Goal: Transaction & Acquisition: Purchase product/service

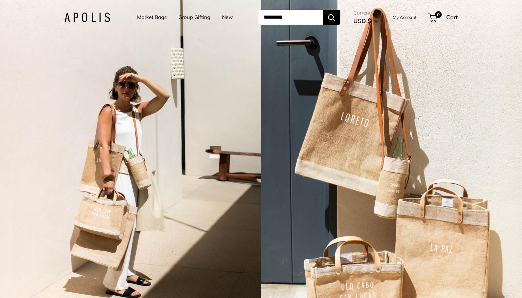
click at [138, 19] on link "Market Bags" at bounding box center [151, 17] width 29 height 9
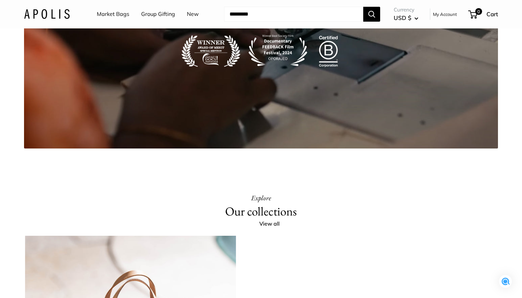
scroll to position [1144, 0]
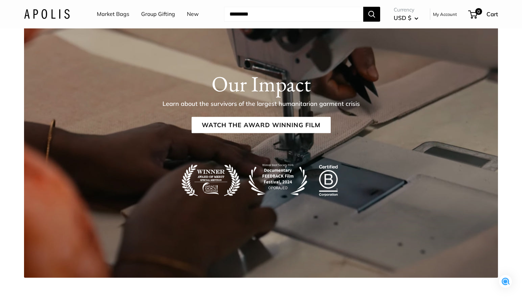
click at [114, 12] on link "Market Bags" at bounding box center [113, 14] width 32 height 10
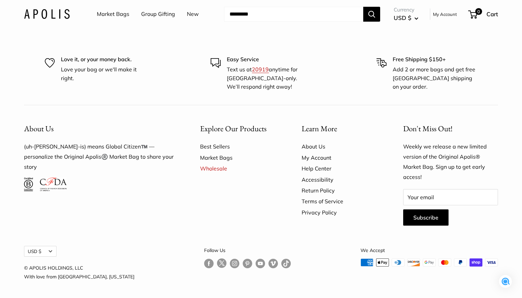
scroll to position [1717, 0]
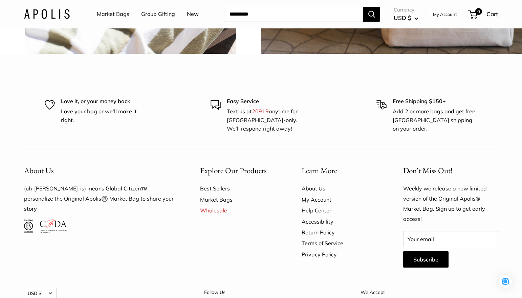
click at [120, 14] on link "Market Bags" at bounding box center [113, 14] width 32 height 10
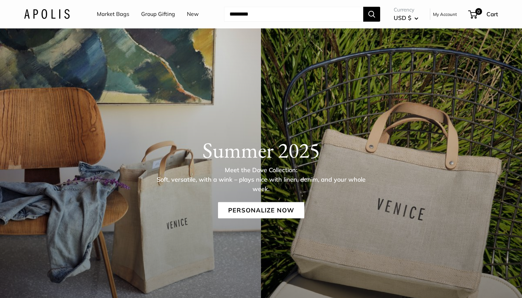
click at [59, 16] on img at bounding box center [47, 14] width 46 height 10
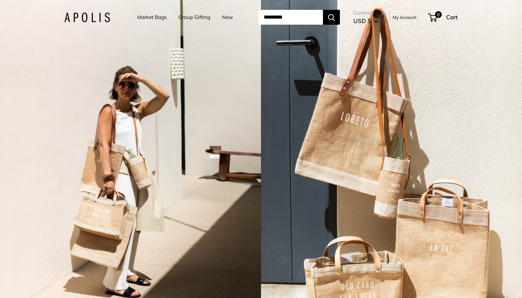
click at [198, 21] on link "Group Gifting" at bounding box center [194, 17] width 32 height 9
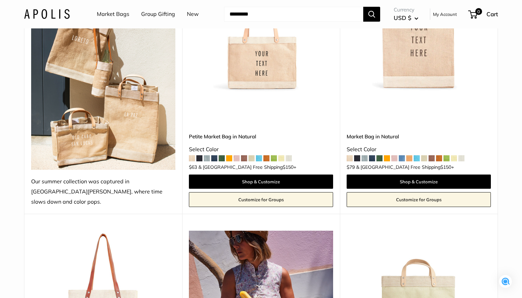
scroll to position [21, 0]
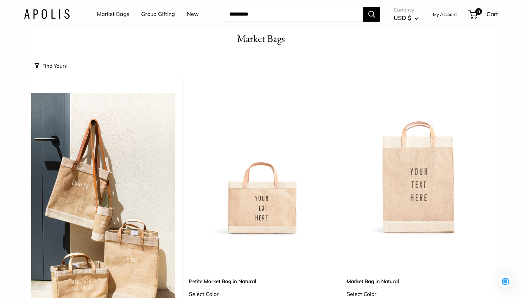
click at [0, 0] on img at bounding box center [0, 0] width 0 height 0
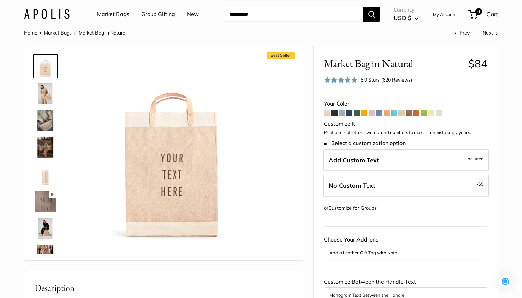
click at [45, 89] on img at bounding box center [46, 94] width 22 height 22
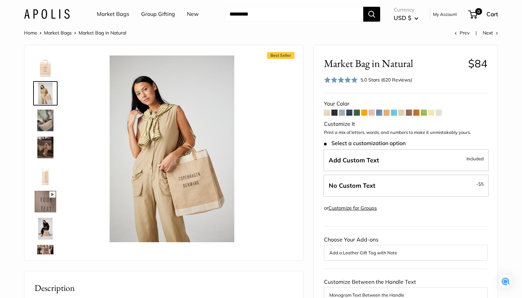
click at [42, 143] on img at bounding box center [46, 148] width 22 height 22
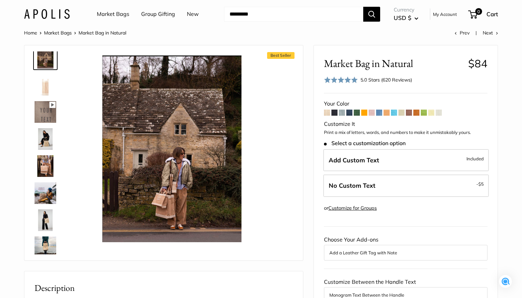
scroll to position [97, 0]
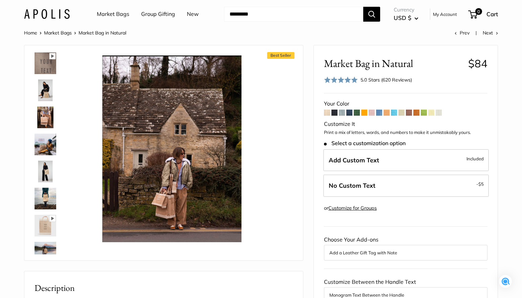
click at [47, 168] on img at bounding box center [46, 172] width 22 height 22
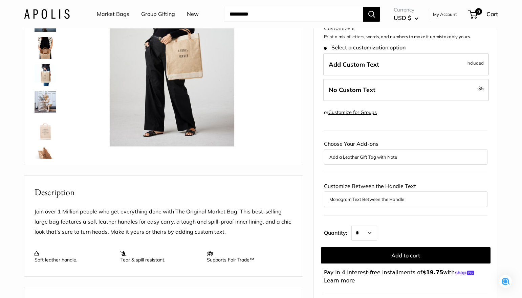
scroll to position [96, 0]
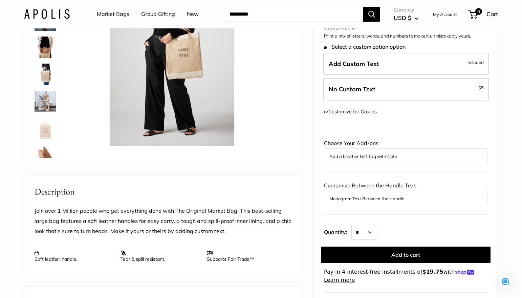
click at [48, 128] on img at bounding box center [46, 129] width 22 height 22
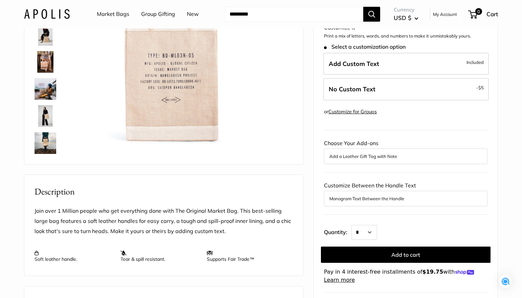
scroll to position [0, 0]
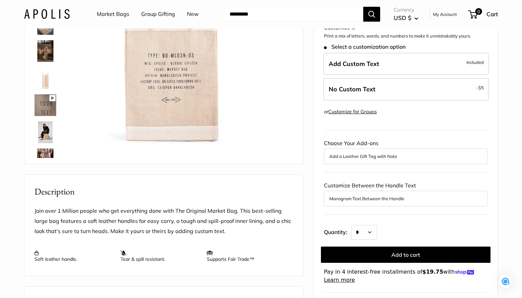
click at [42, 102] on img at bounding box center [46, 105] width 22 height 22
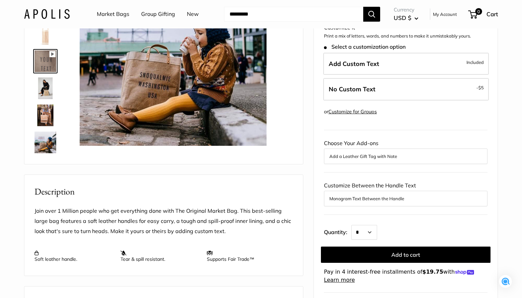
scroll to position [48, 0]
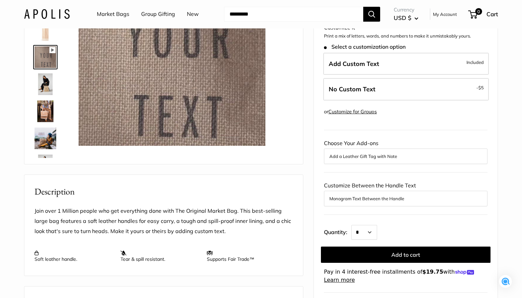
type input "*"
